Goal: Task Accomplishment & Management: Use online tool/utility

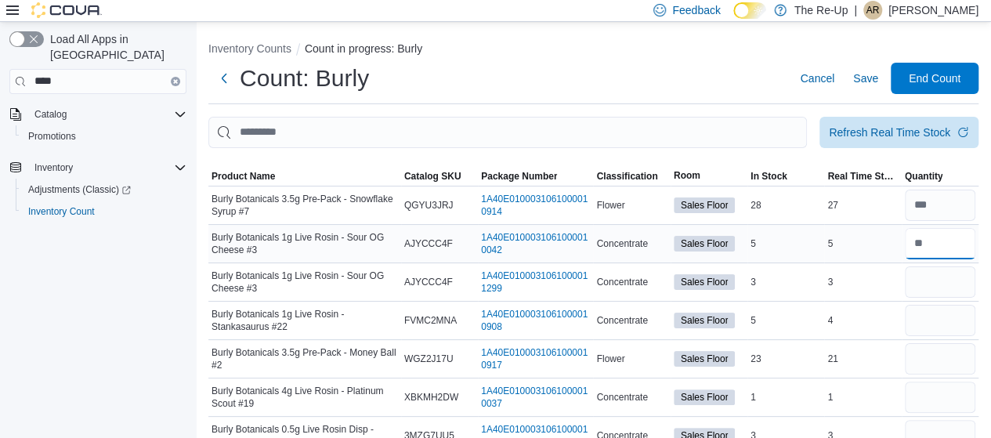
click at [942, 239] on input "number" at bounding box center [940, 243] width 70 height 31
type input "*"
type input "**"
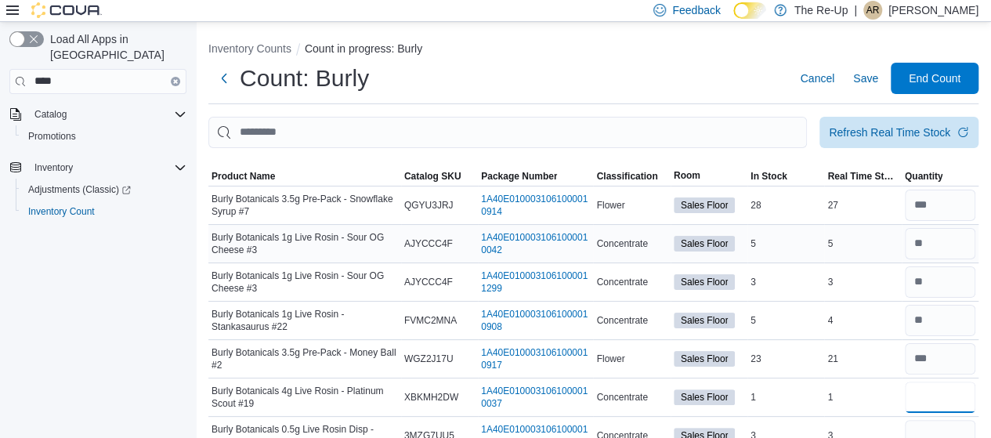
type input "*"
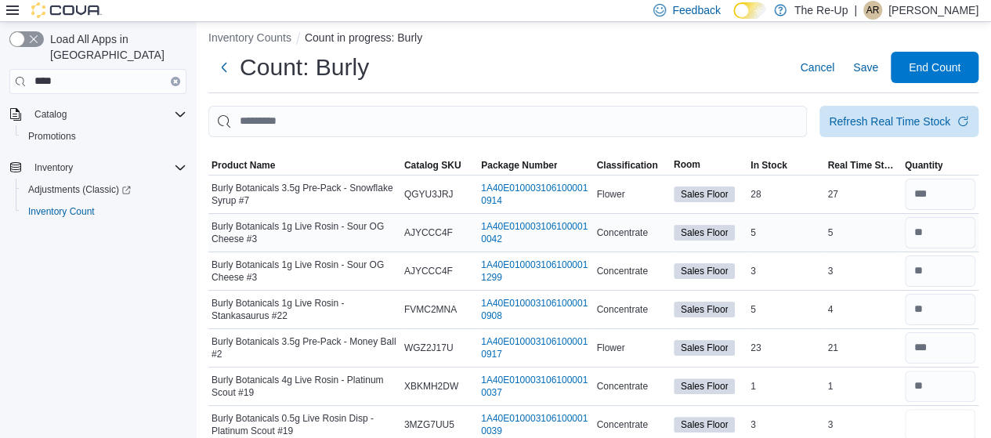
type input "*"
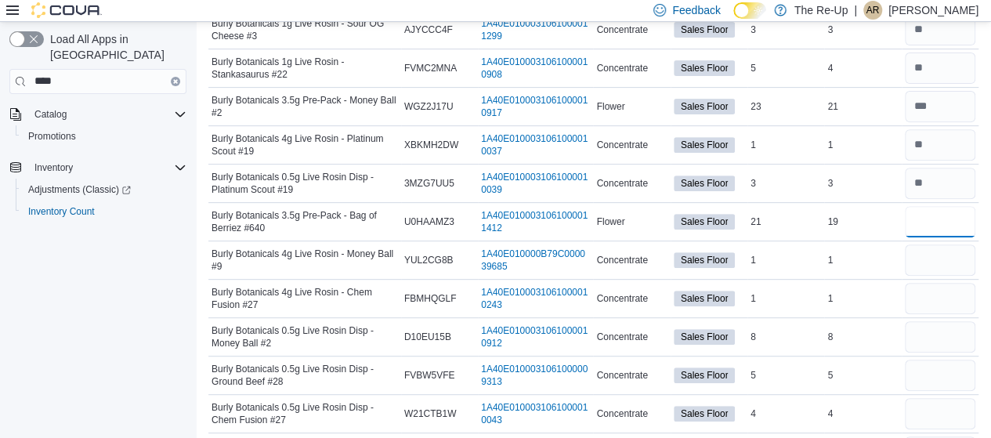
type input "**"
type input "*"
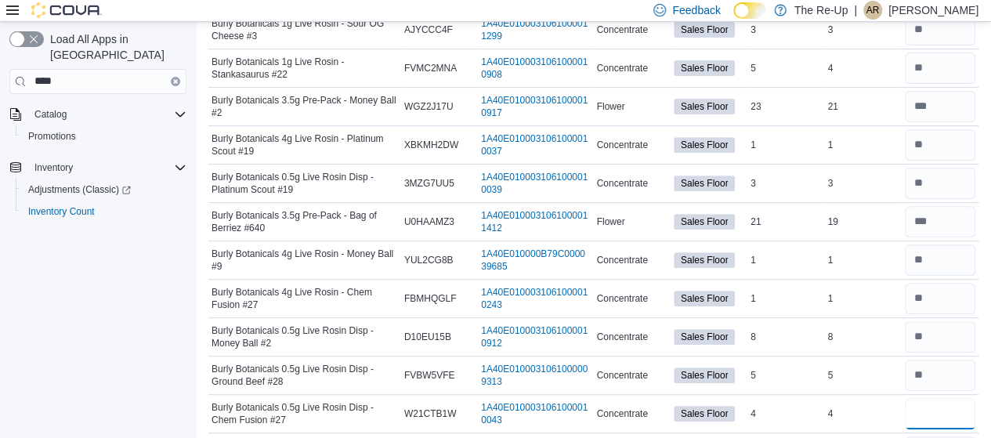
type input "*"
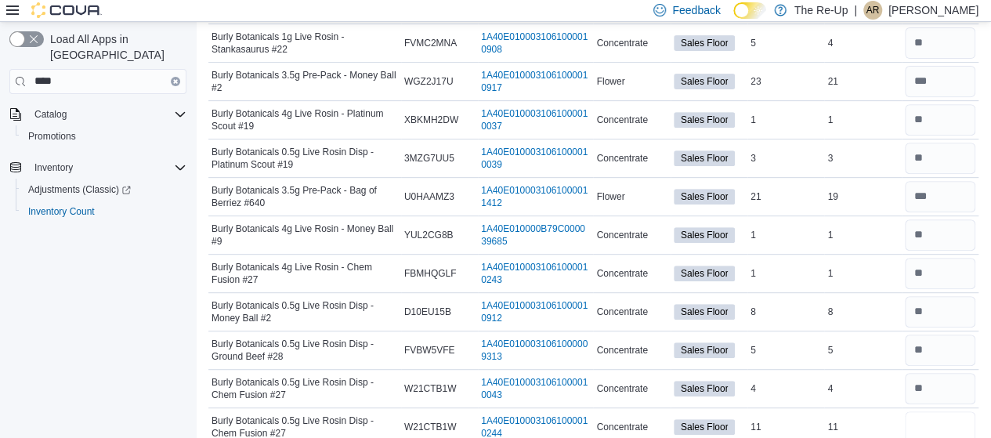
type input "**"
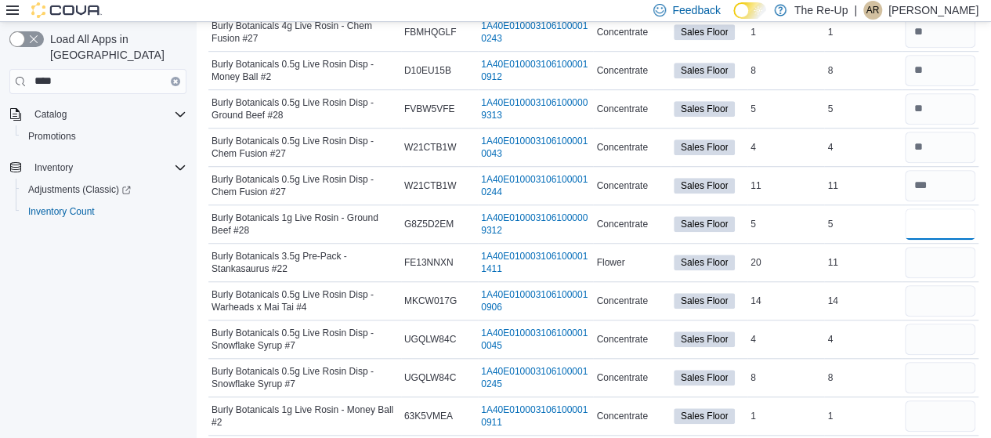
type input "*"
type input "**"
type input "*"
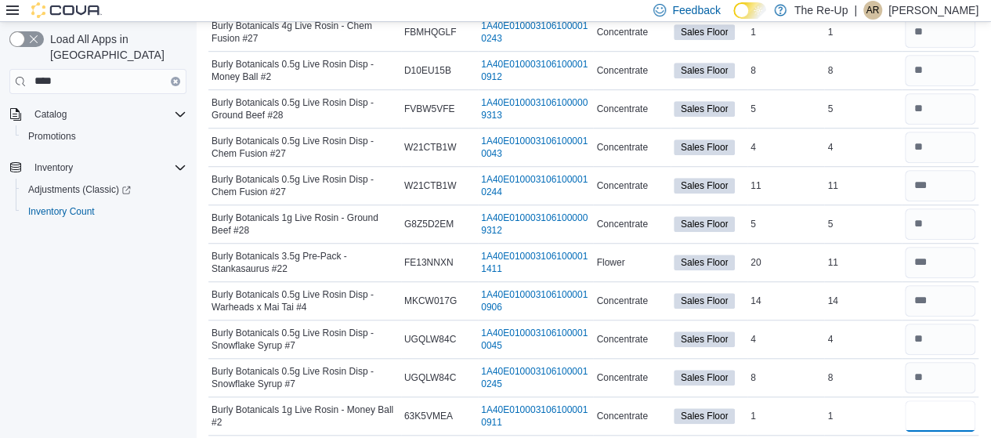
type input "*"
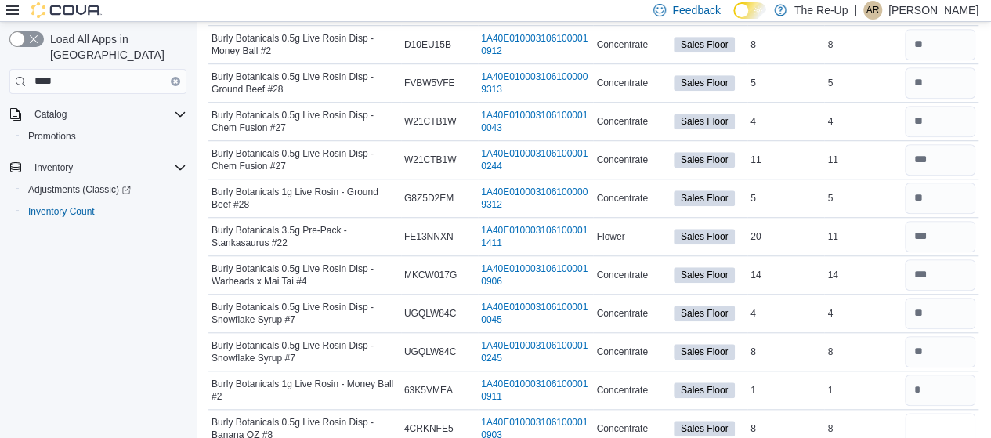
type input "*"
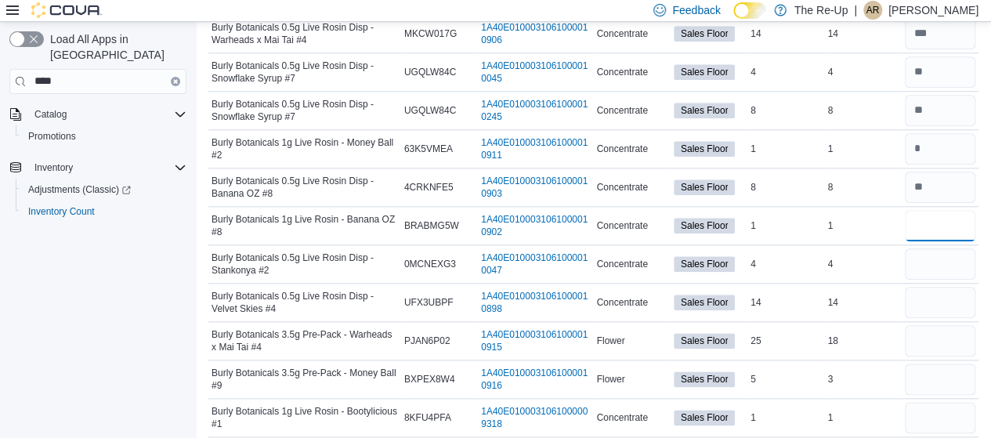
type input "*"
type input "**"
type input "*"
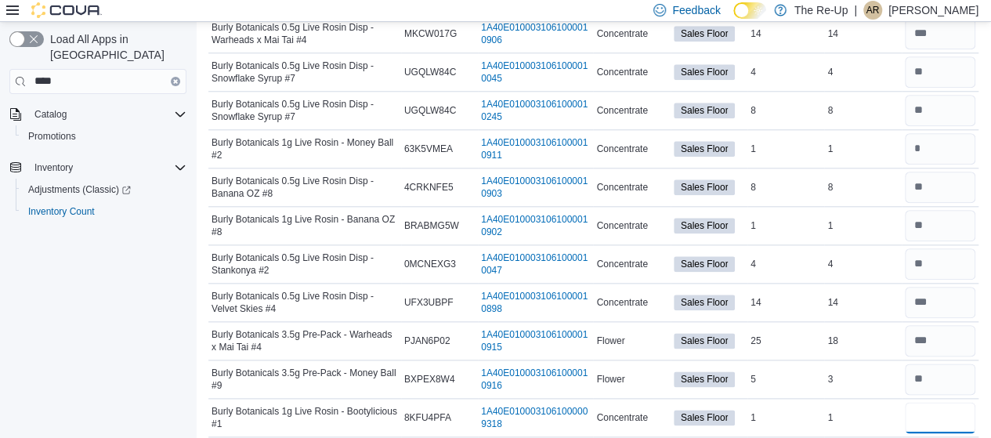
type input "*"
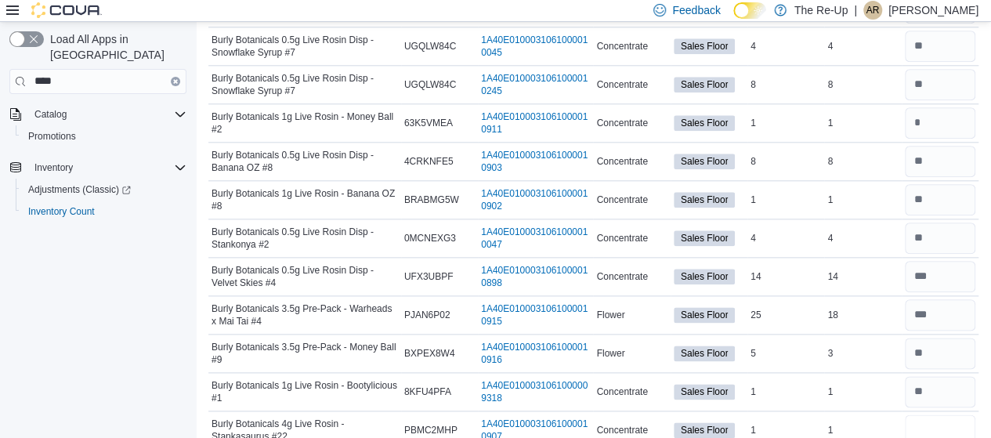
type input "*"
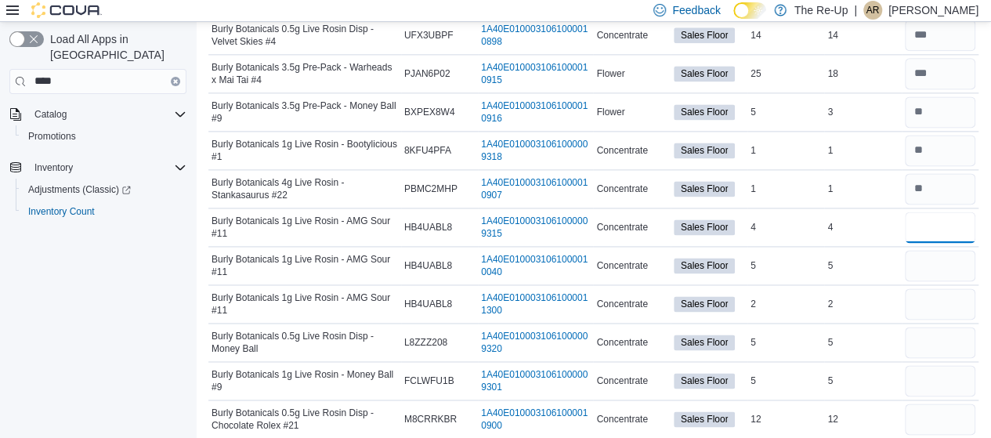
type input "*"
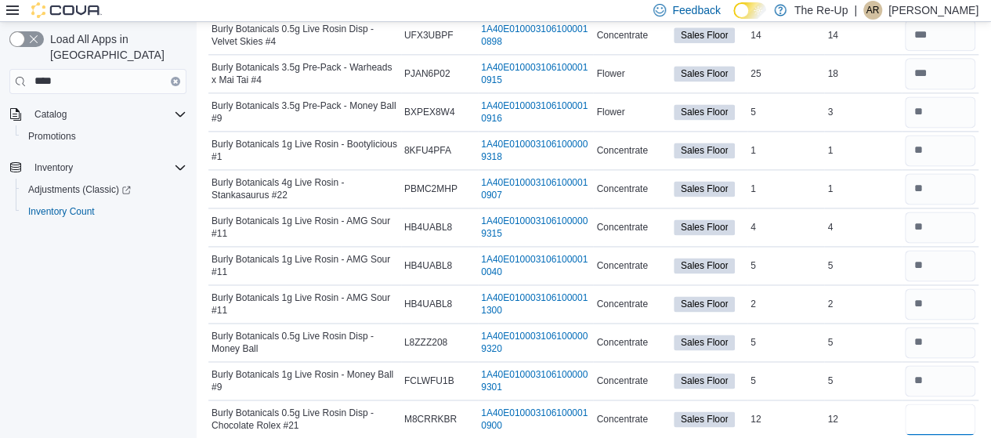
type input "**"
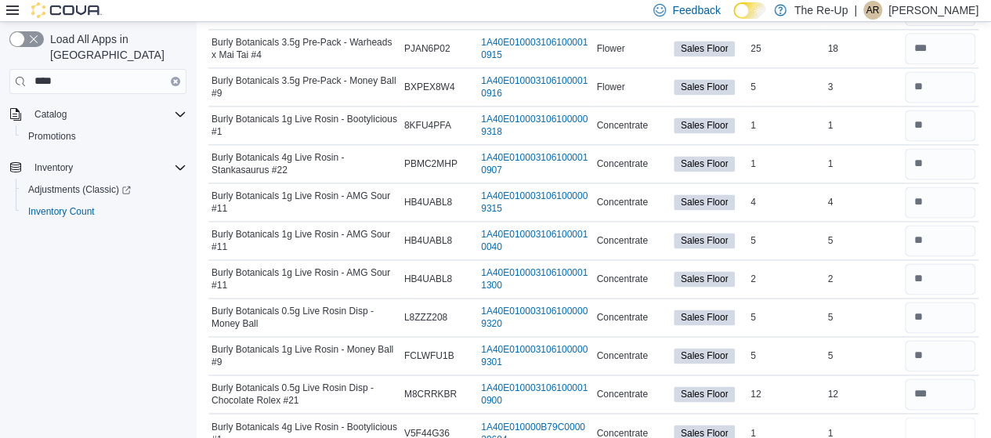
type input "*"
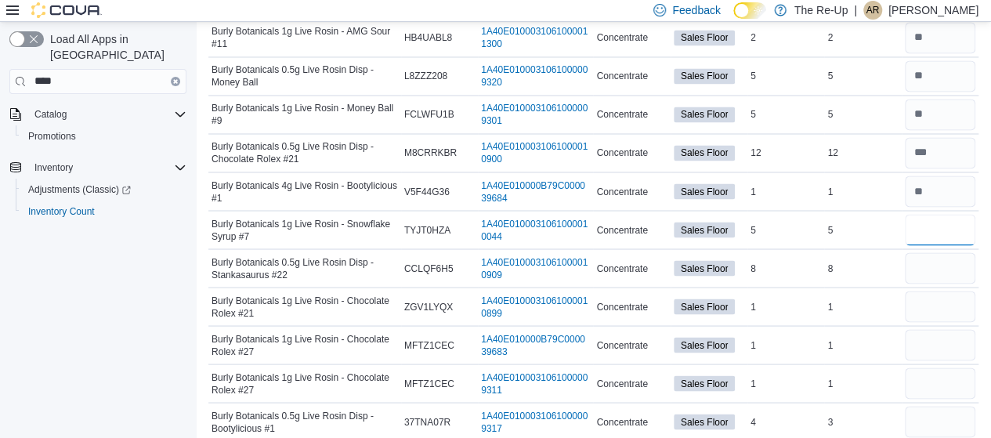
type input "*"
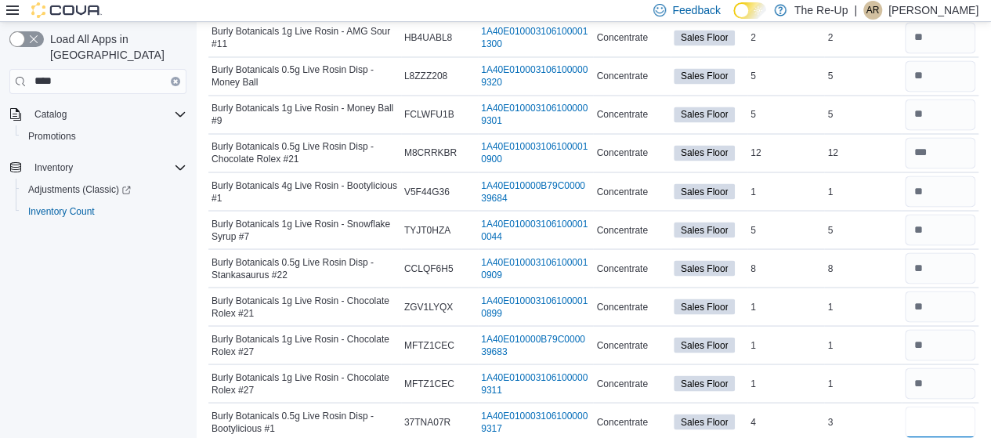
type input "*"
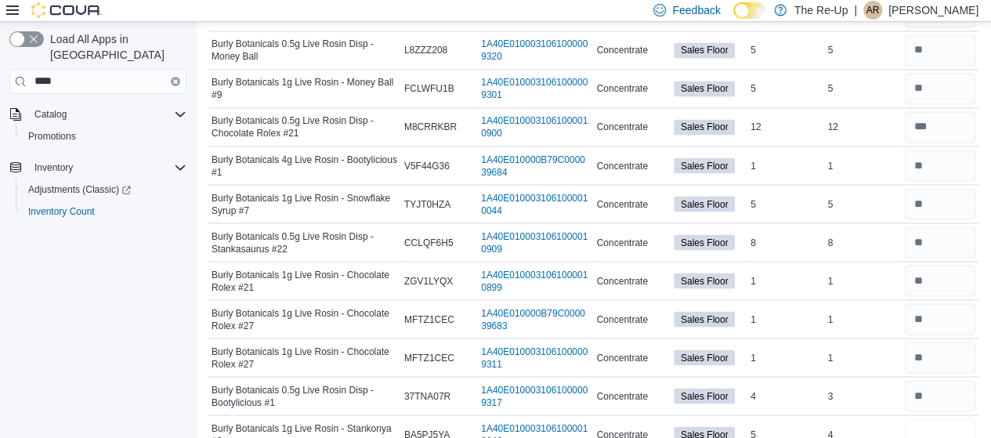
type input "*"
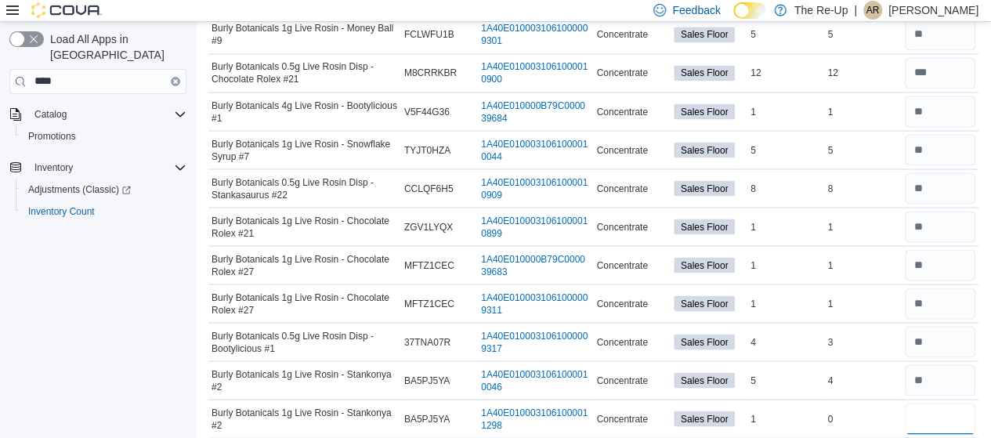
type input "*"
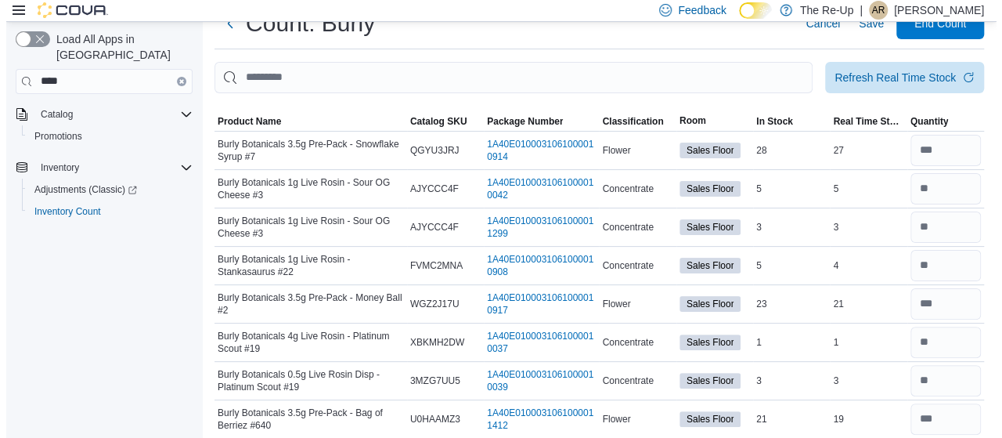
scroll to position [0, 0]
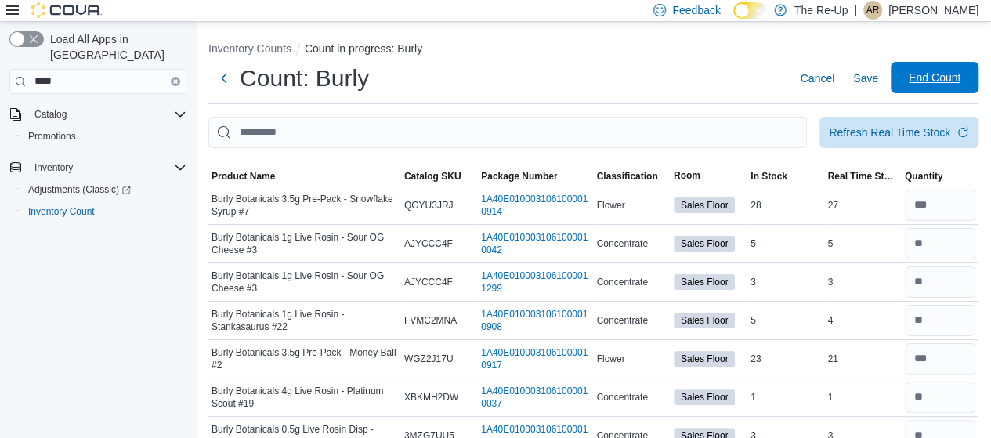
click at [960, 79] on span "End Count" at bounding box center [934, 78] width 52 height 16
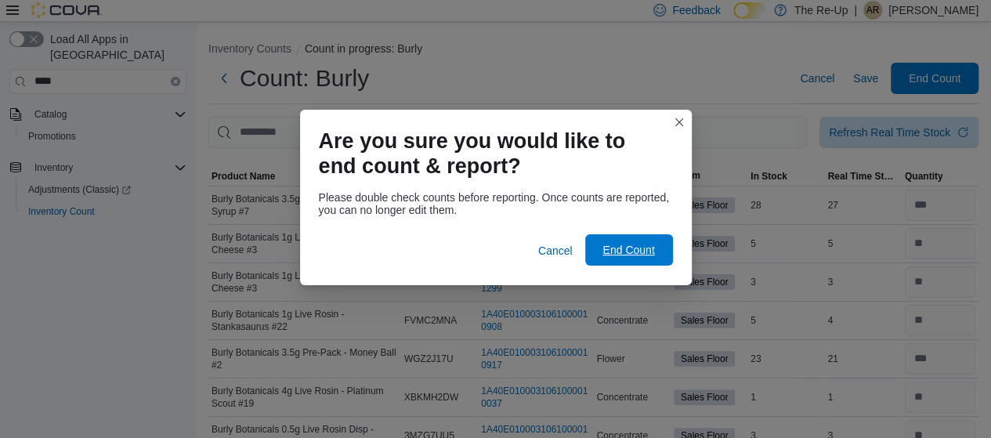
click at [604, 265] on span "End Count" at bounding box center [628, 249] width 69 height 31
click at [621, 258] on span "End Count" at bounding box center [628, 249] width 69 height 31
click at [624, 250] on span "End Count" at bounding box center [628, 250] width 52 height 16
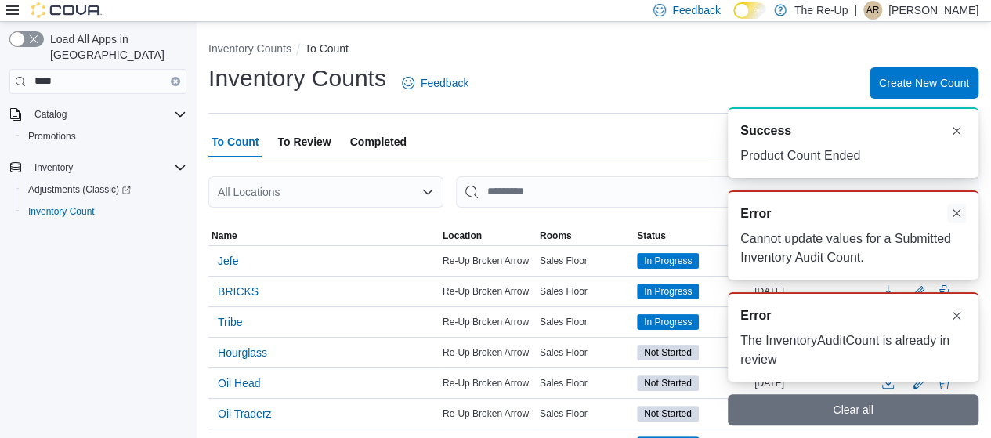
click at [955, 208] on button "Dismiss toast" at bounding box center [956, 213] width 19 height 19
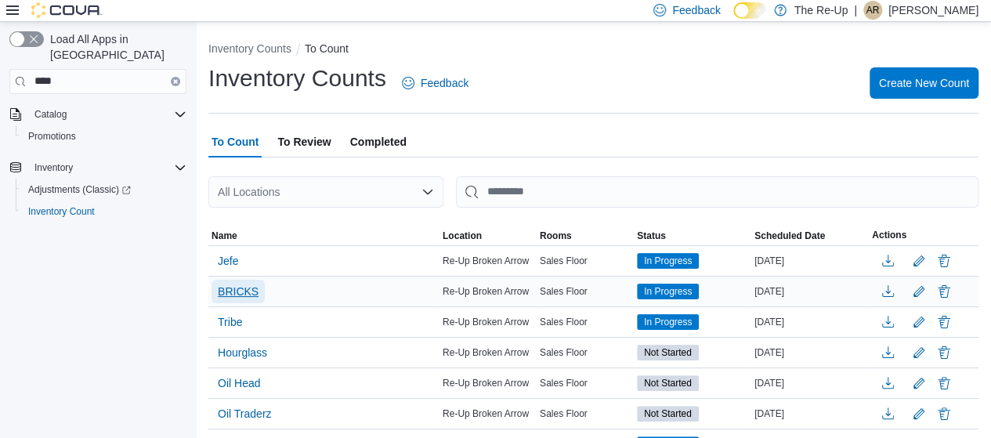
click at [230, 288] on span "BRICKS" at bounding box center [238, 291] width 41 height 16
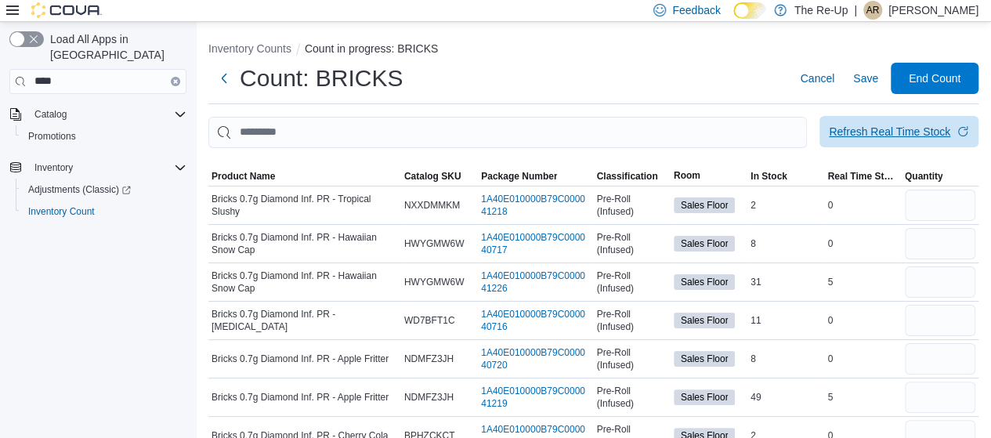
click at [894, 122] on span "Refresh Real Time Stock" at bounding box center [899, 131] width 140 height 31
click at [221, 81] on button "Next" at bounding box center [223, 77] width 31 height 31
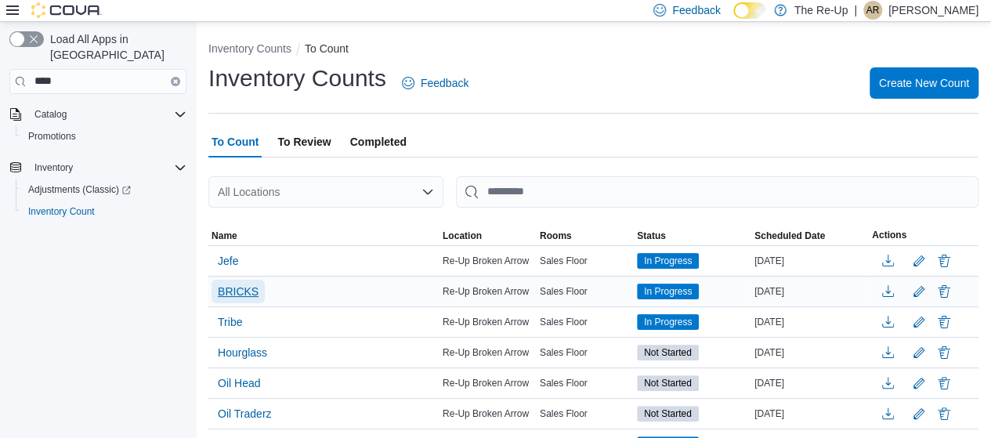
click at [235, 291] on span "BRICKS" at bounding box center [238, 291] width 41 height 16
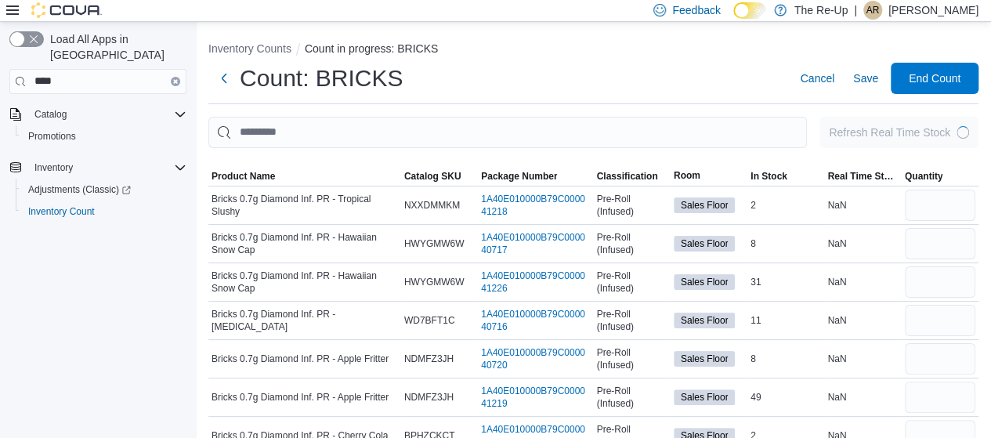
click at [11, 12] on icon at bounding box center [12, 10] width 13 height 13
